Goal: Information Seeking & Learning: Check status

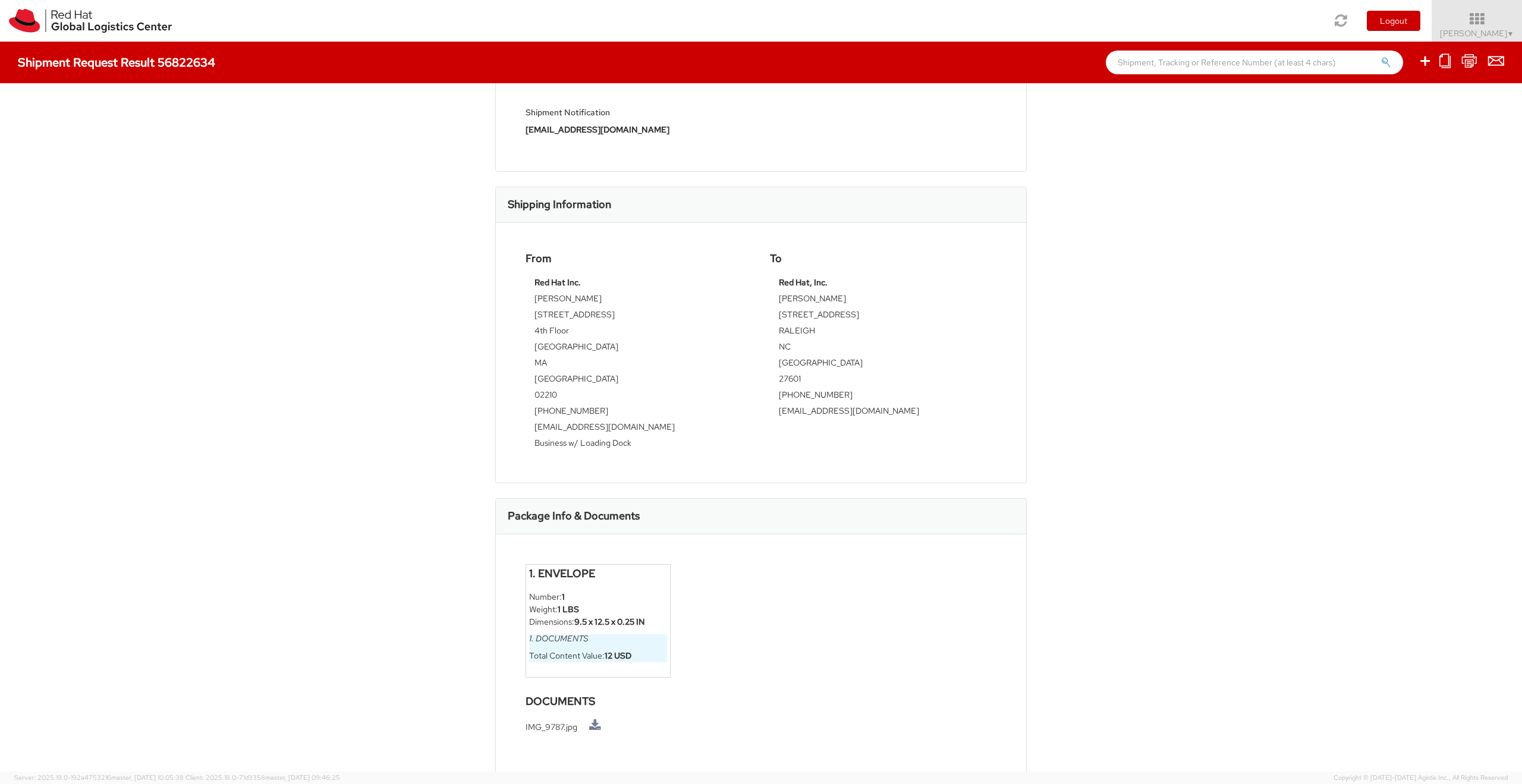
scroll to position [188, 0]
click at [129, 233] on div "Shipment 56822634 Request Information Request Details Shipment Type: Business C…" at bounding box center [761, 427] width 1522 height 688
